Goal: Transaction & Acquisition: Purchase product/service

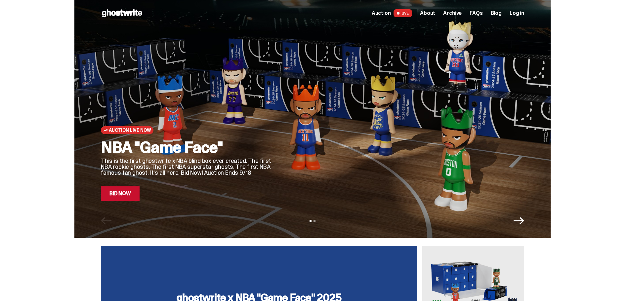
click at [130, 197] on link "Bid Now" at bounding box center [120, 194] width 39 height 15
click at [460, 9] on div "Auction LIVE About Archive FAQs Blog Log in" at bounding box center [448, 13] width 153 height 8
click at [459, 12] on span "Archive" at bounding box center [452, 13] width 19 height 5
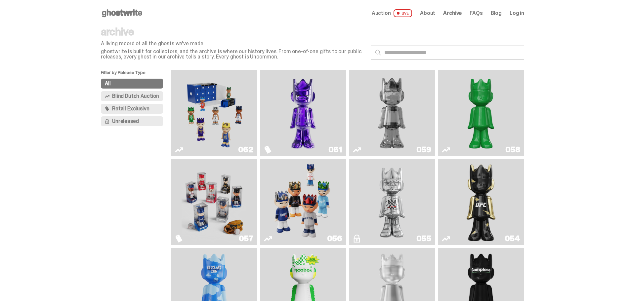
click at [201, 125] on img "Game Face (2025)" at bounding box center [214, 113] width 65 height 81
